Goal: Navigation & Orientation: Find specific page/section

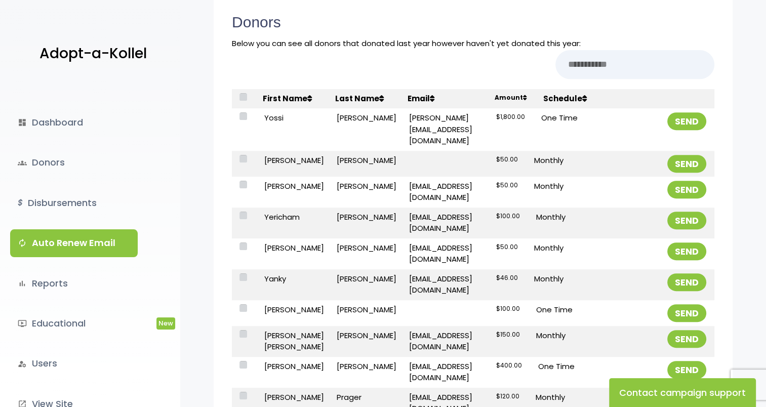
scroll to position [354, 0]
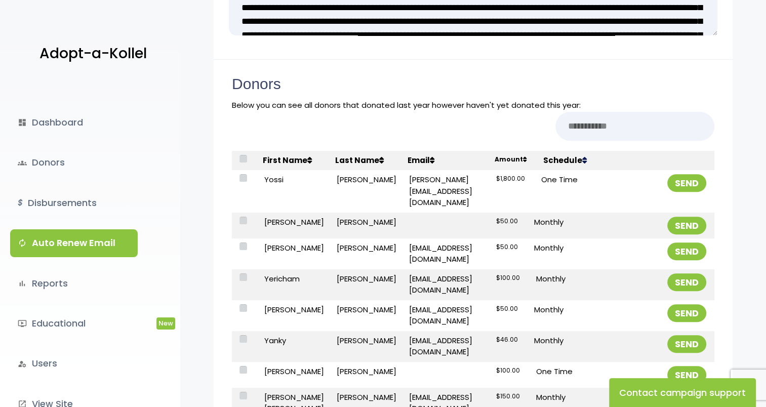
click at [581, 160] on icon at bounding box center [583, 160] width 5 height 8
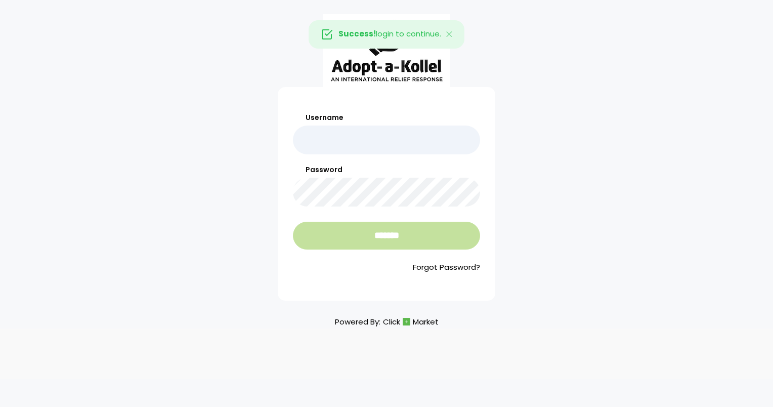
type input "*****"
click at [378, 234] on input "*******" at bounding box center [386, 236] width 187 height 28
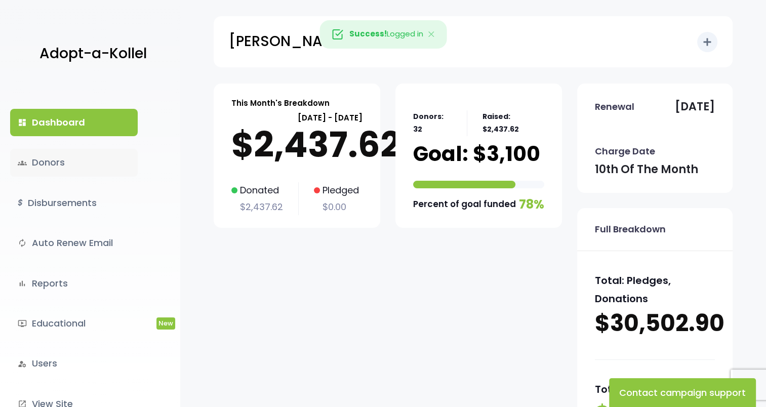
click at [40, 166] on link "groups Donors" at bounding box center [74, 162] width 128 height 27
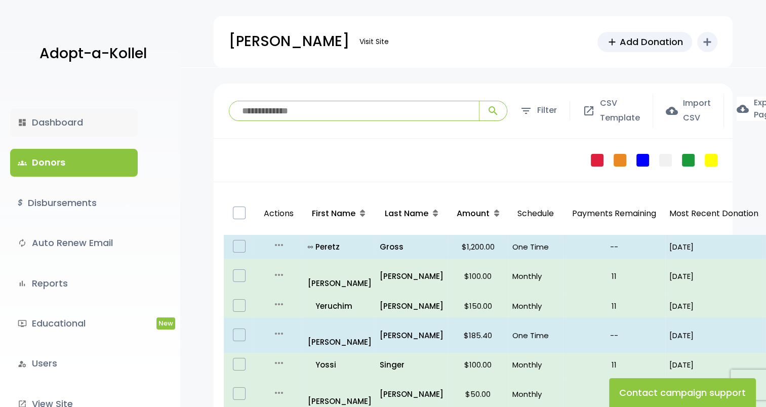
click at [38, 123] on link "dashboard Dashboard" at bounding box center [74, 122] width 128 height 27
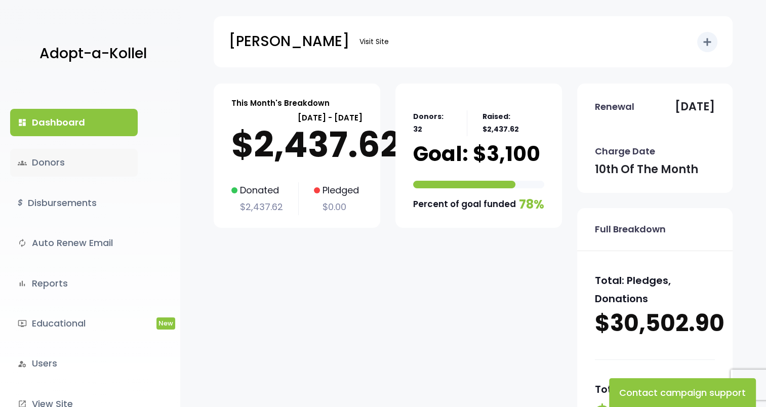
click at [60, 164] on link "groups Donors" at bounding box center [74, 162] width 128 height 27
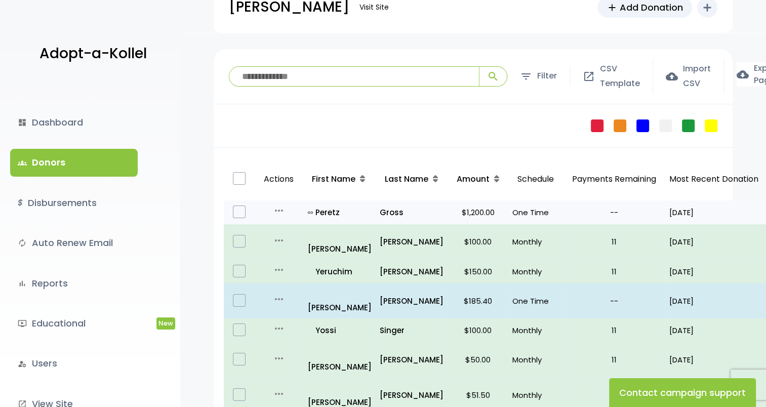
scroll to position [51, 0]
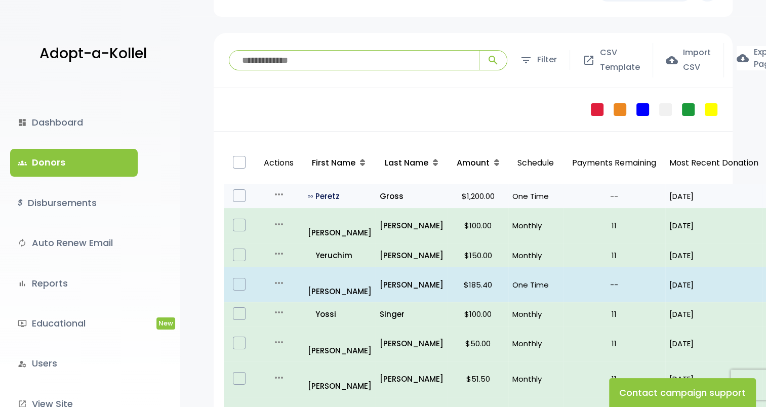
click at [309, 196] on icon "all_inclusive" at bounding box center [312, 196] width 8 height 5
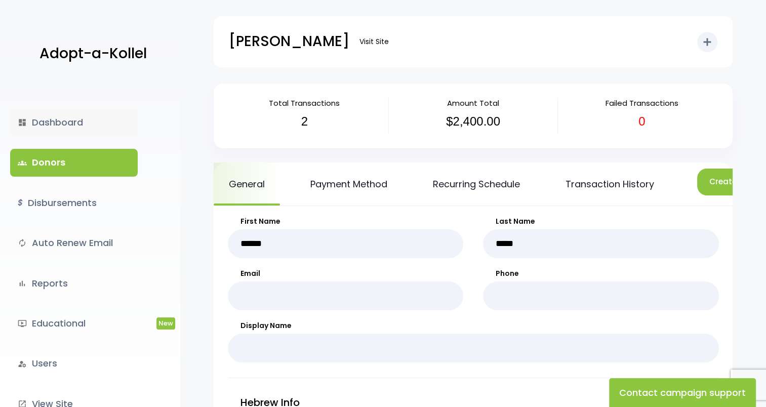
click at [75, 124] on link "dashboard Dashboard" at bounding box center [74, 122] width 128 height 27
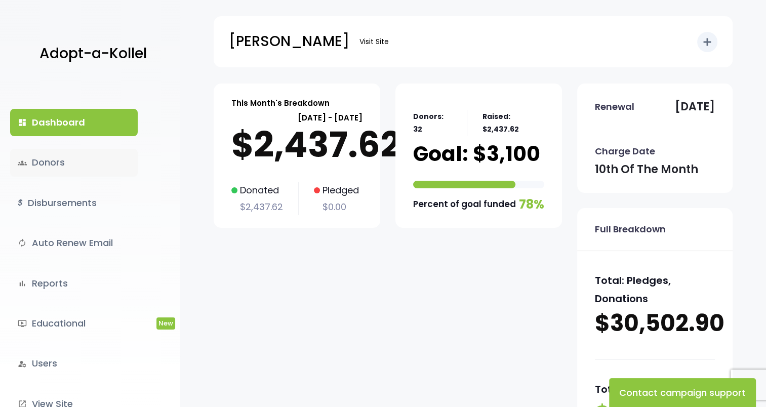
click at [51, 165] on link "groups Donors" at bounding box center [74, 162] width 128 height 27
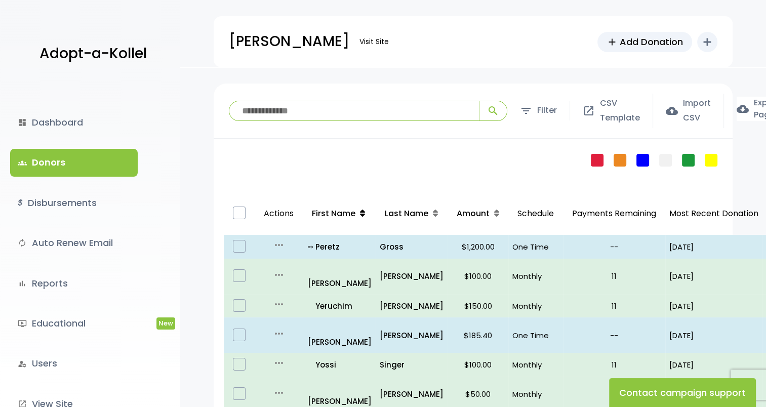
click at [360, 215] on icon at bounding box center [362, 213] width 5 height 8
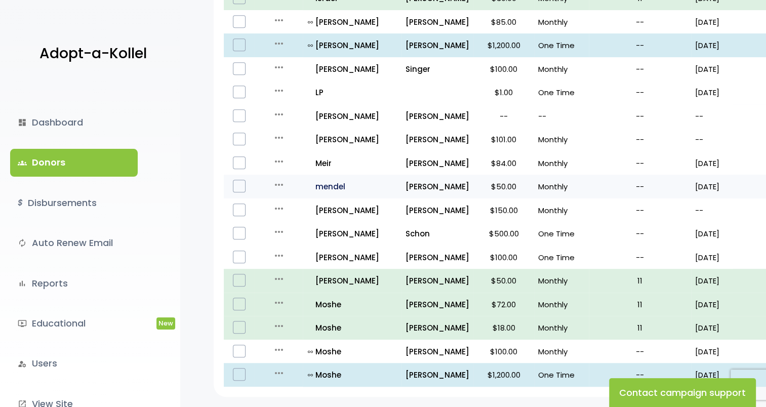
scroll to position [657, 0]
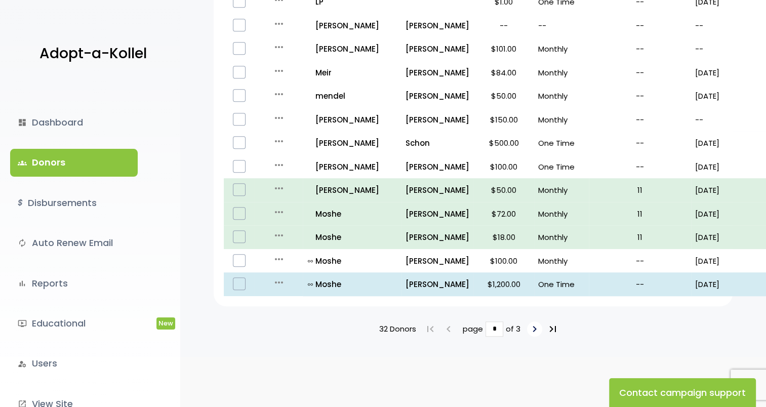
click at [532, 326] on icon "keyboard_arrow_right" at bounding box center [534, 329] width 12 height 12
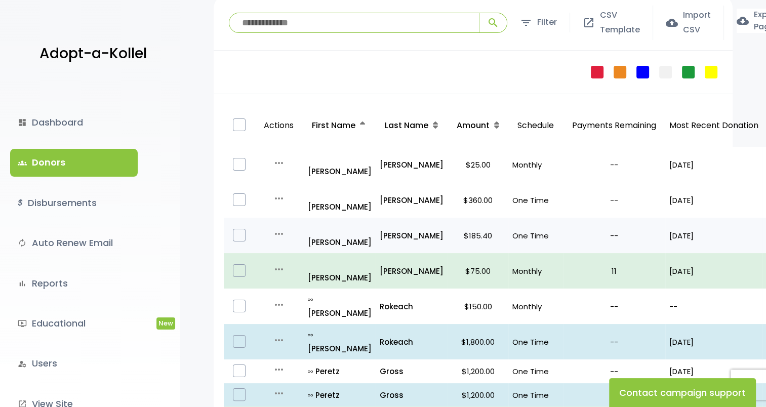
scroll to position [101, 0]
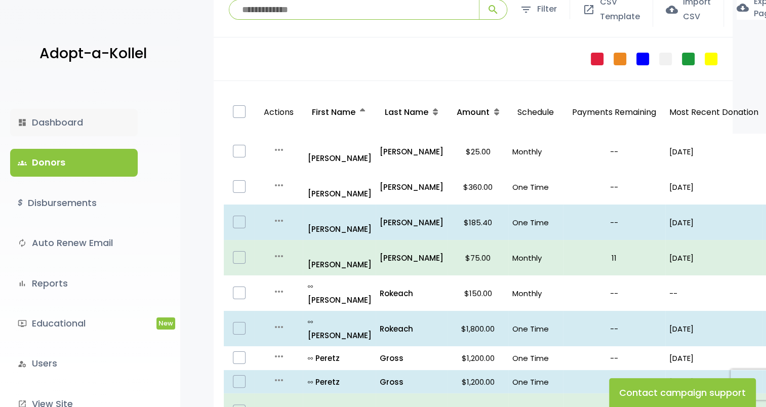
click at [59, 116] on link "dashboard Dashboard" at bounding box center [74, 122] width 128 height 27
